Goal: Task Accomplishment & Management: Manage account settings

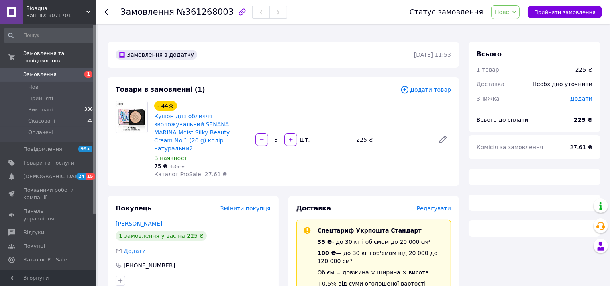
click at [147, 220] on link "Мазуренко Светлана" at bounding box center [139, 223] width 47 height 6
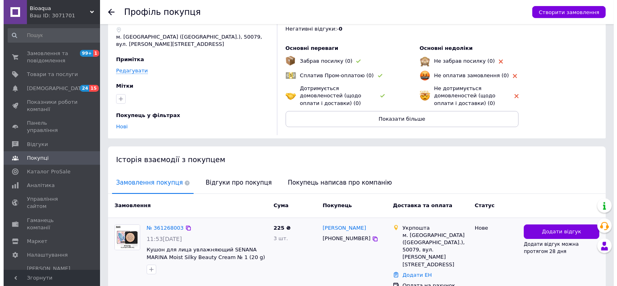
scroll to position [74, 0]
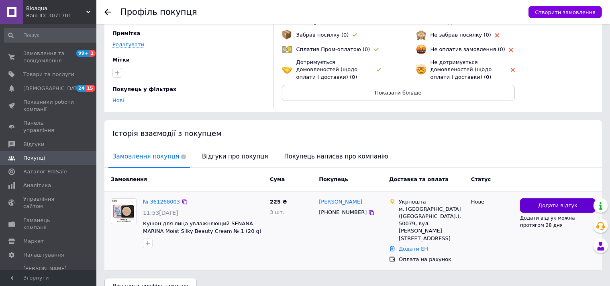
click at [533, 202] on button "Додати відгук" at bounding box center [557, 205] width 75 height 15
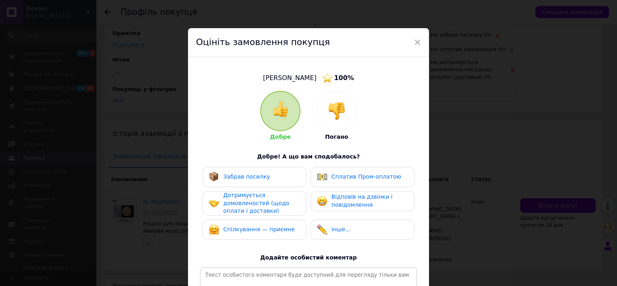
click at [332, 127] on div at bounding box center [336, 110] width 39 height 39
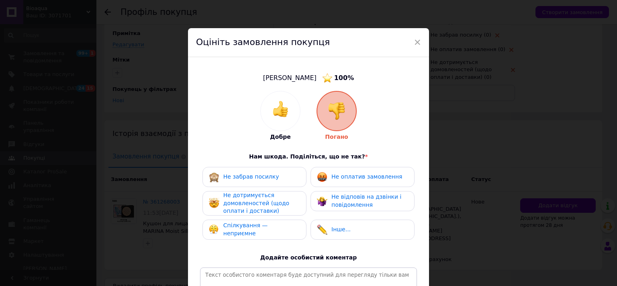
click at [356, 173] on div "Не оплатив замовлення" at bounding box center [359, 176] width 85 height 10
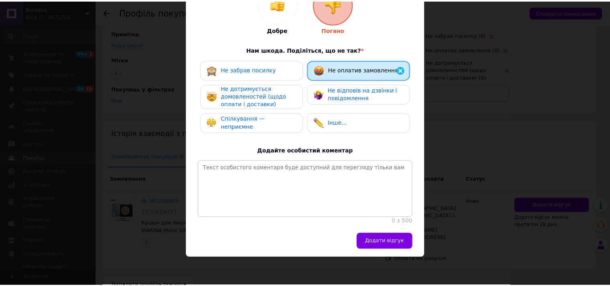
scroll to position [127, 0]
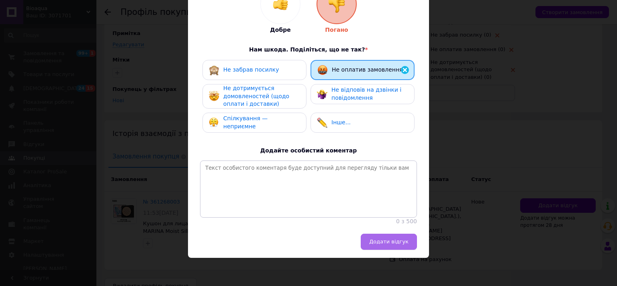
click at [386, 244] on span "Додати відгук" at bounding box center [388, 241] width 39 height 6
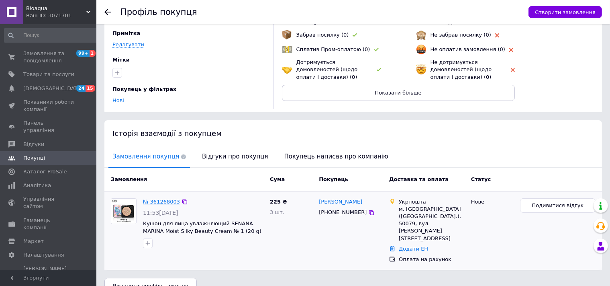
click at [164, 198] on link "№ 361268003" at bounding box center [161, 201] width 37 height 6
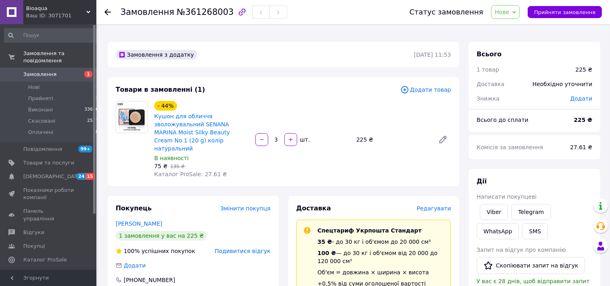
click at [518, 11] on span "Нове" at bounding box center [505, 12] width 29 height 14
click at [517, 51] on li "Скасовано" at bounding box center [510, 52] width 37 height 12
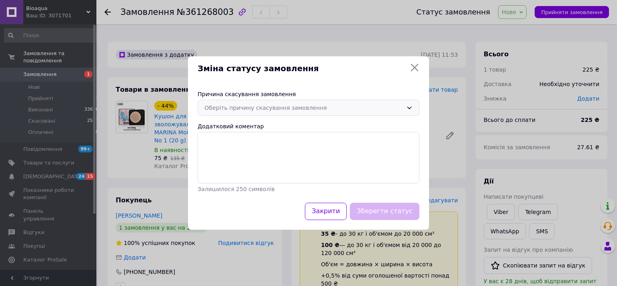
click at [289, 105] on div "Оберіть причину скасування замовлення" at bounding box center [303, 107] width 198 height 9
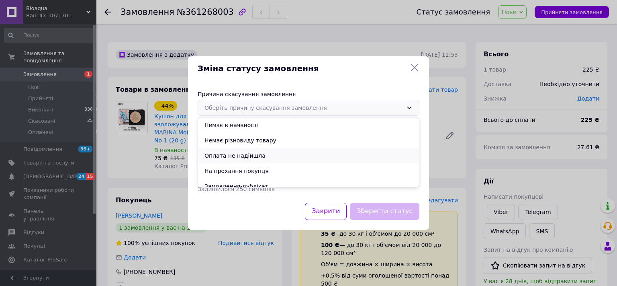
click at [245, 158] on li "Оплата не надійшла" at bounding box center [308, 155] width 221 height 15
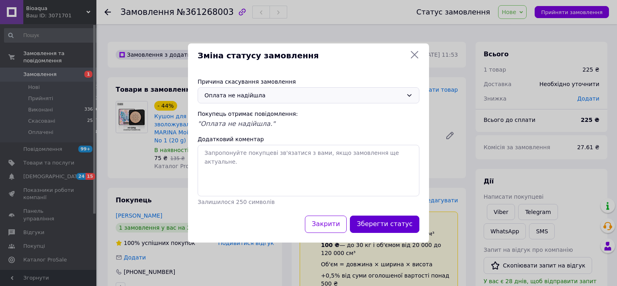
click at [387, 226] on button "Зберегти статус" at bounding box center [384, 223] width 69 height 17
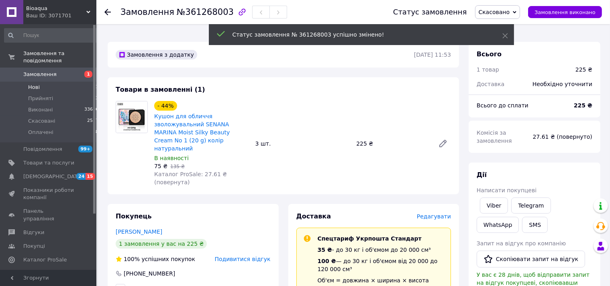
click at [40, 82] on li "Нові 1" at bounding box center [51, 87] width 103 height 11
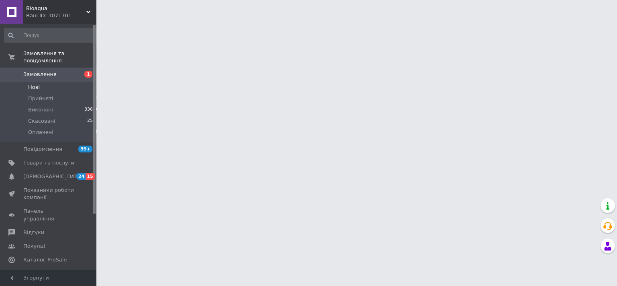
click at [33, 84] on span "Нові" at bounding box center [34, 87] width 12 height 7
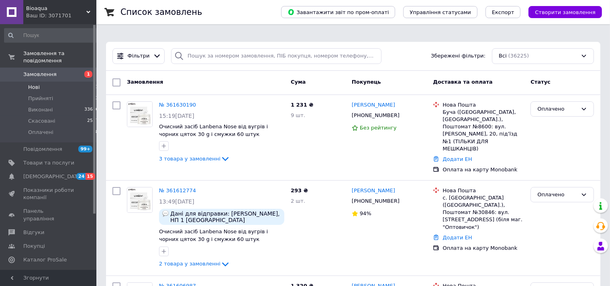
click at [34, 84] on span "Нові" at bounding box center [34, 87] width 12 height 7
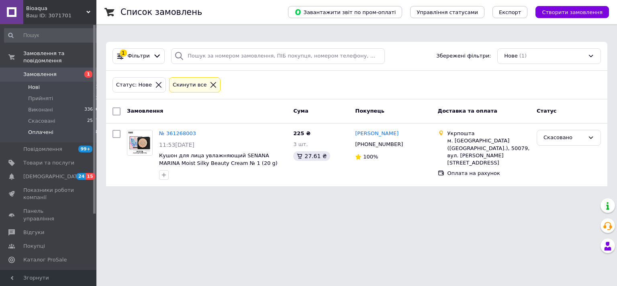
click at [31, 129] on span "Оплачені" at bounding box center [40, 132] width 25 height 7
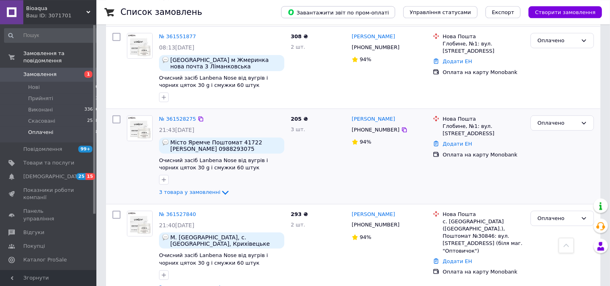
scroll to position [521, 0]
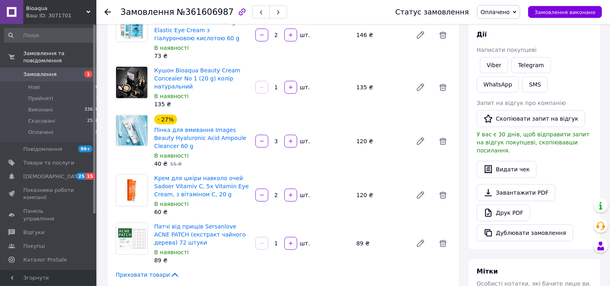
scroll to position [254, 0]
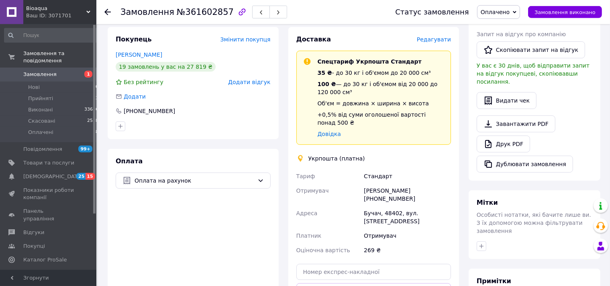
scroll to position [254, 0]
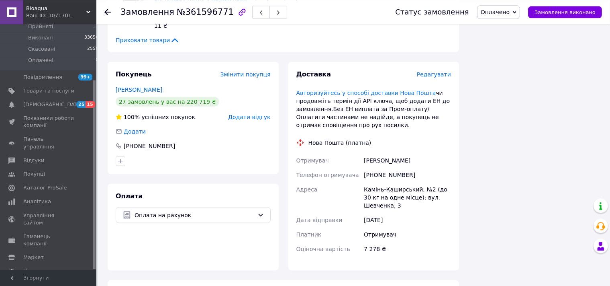
scroll to position [933, 0]
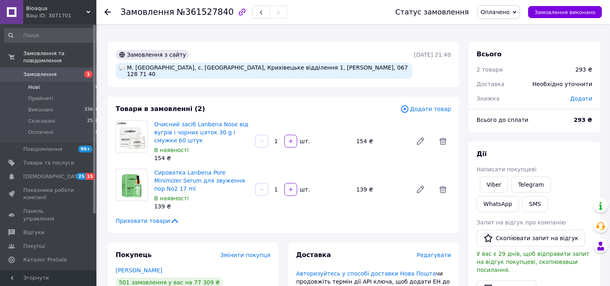
click at [53, 82] on li "Нові 0" at bounding box center [51, 87] width 103 height 11
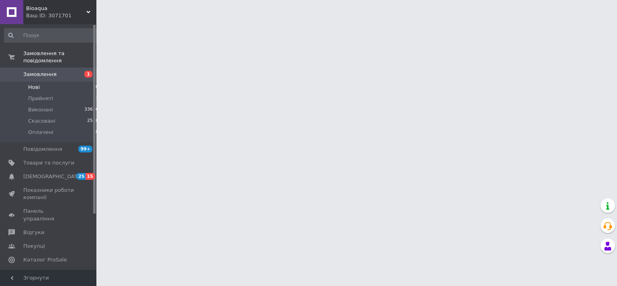
click at [32, 84] on span "Нові" at bounding box center [34, 87] width 12 height 7
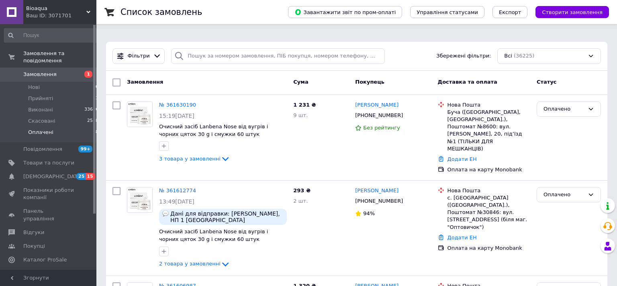
click at [43, 129] on span "Оплачені" at bounding box center [40, 132] width 25 height 7
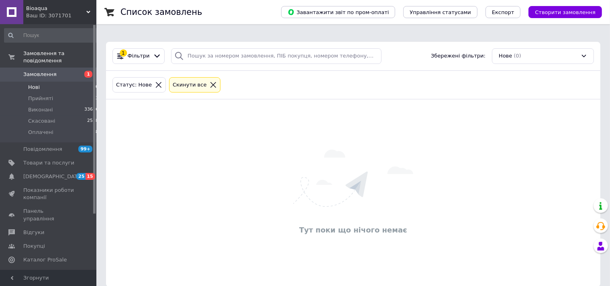
click at [43, 82] on li "Нові 0" at bounding box center [51, 87] width 103 height 11
